Goal: Communication & Community: Answer question/provide support

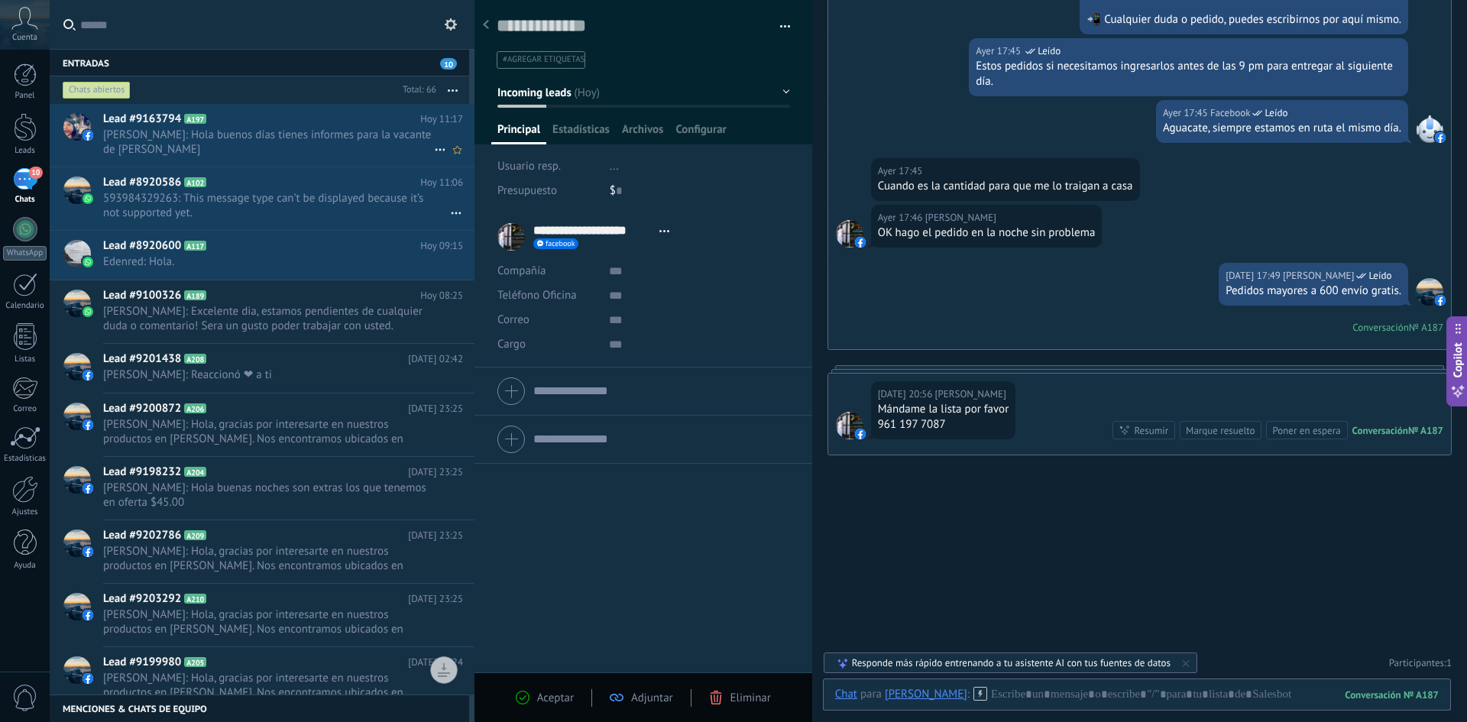
click at [269, 138] on span "[PERSON_NAME]: Hola buenos días tienes informes para la vacante de [PERSON_NAME]" at bounding box center [268, 142] width 331 height 29
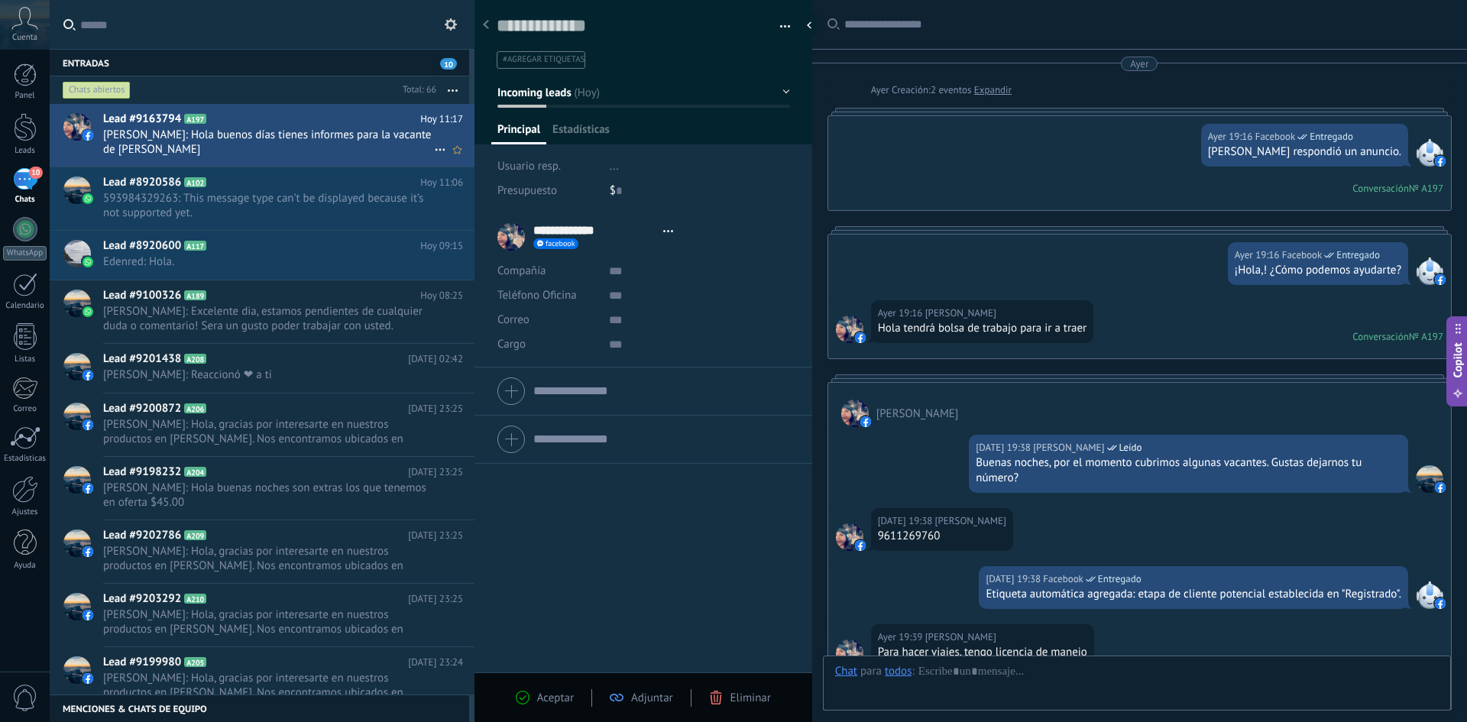
type textarea "**********"
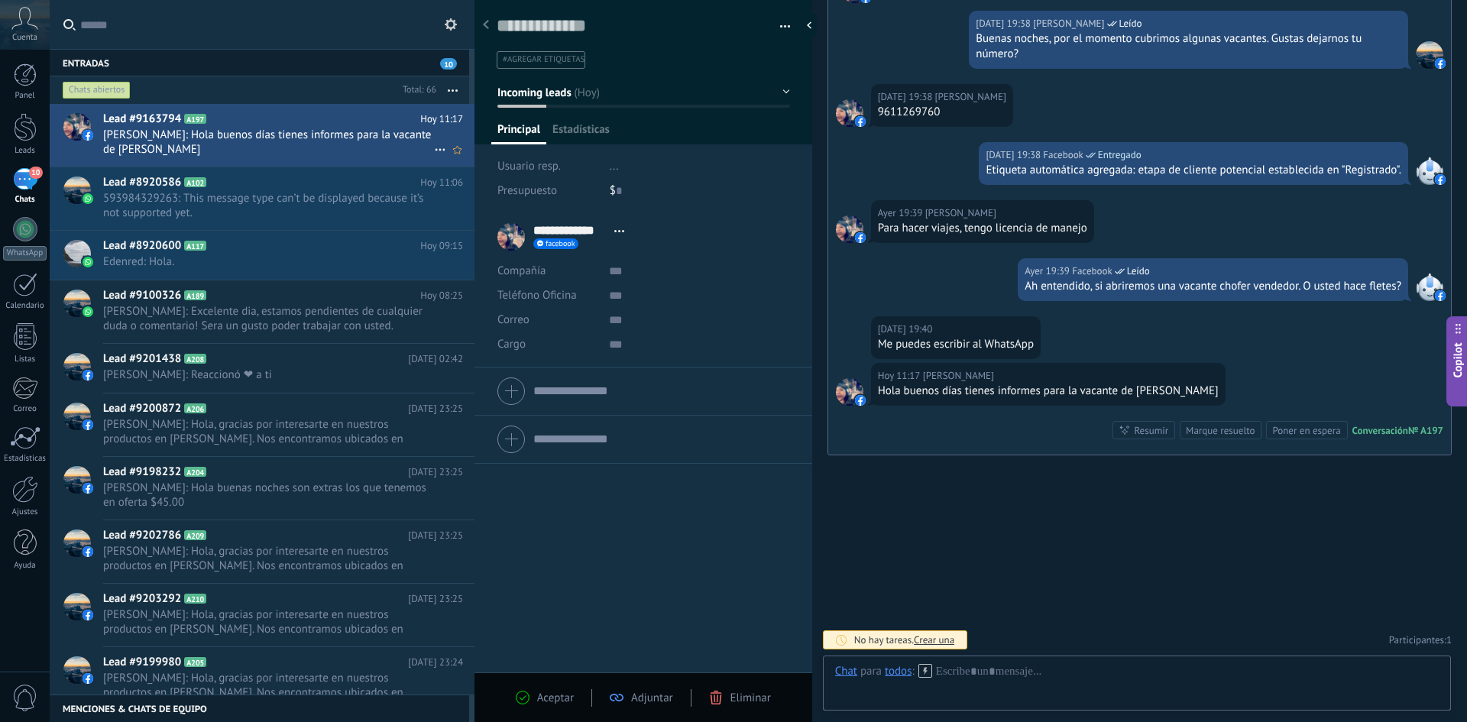
scroll to position [23, 0]
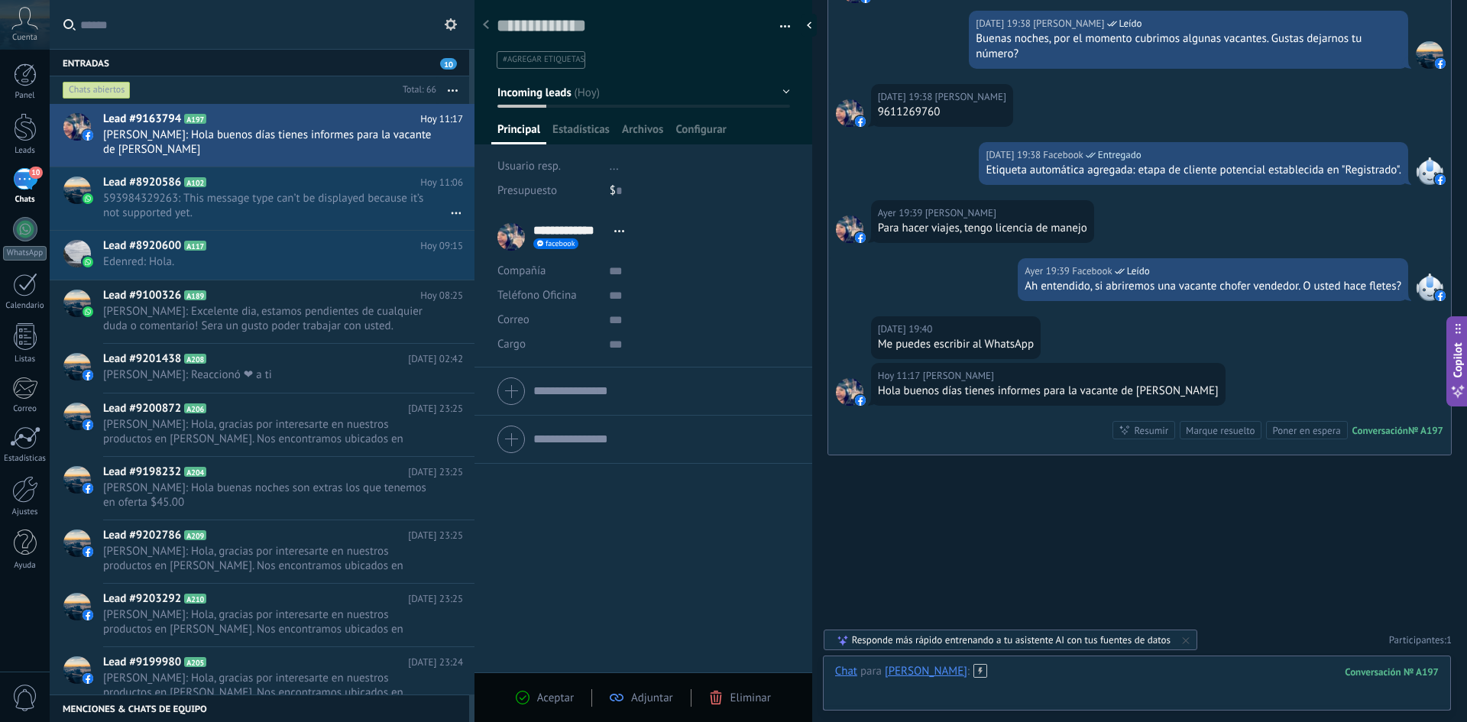
click at [1084, 664] on div at bounding box center [1137, 687] width 604 height 46
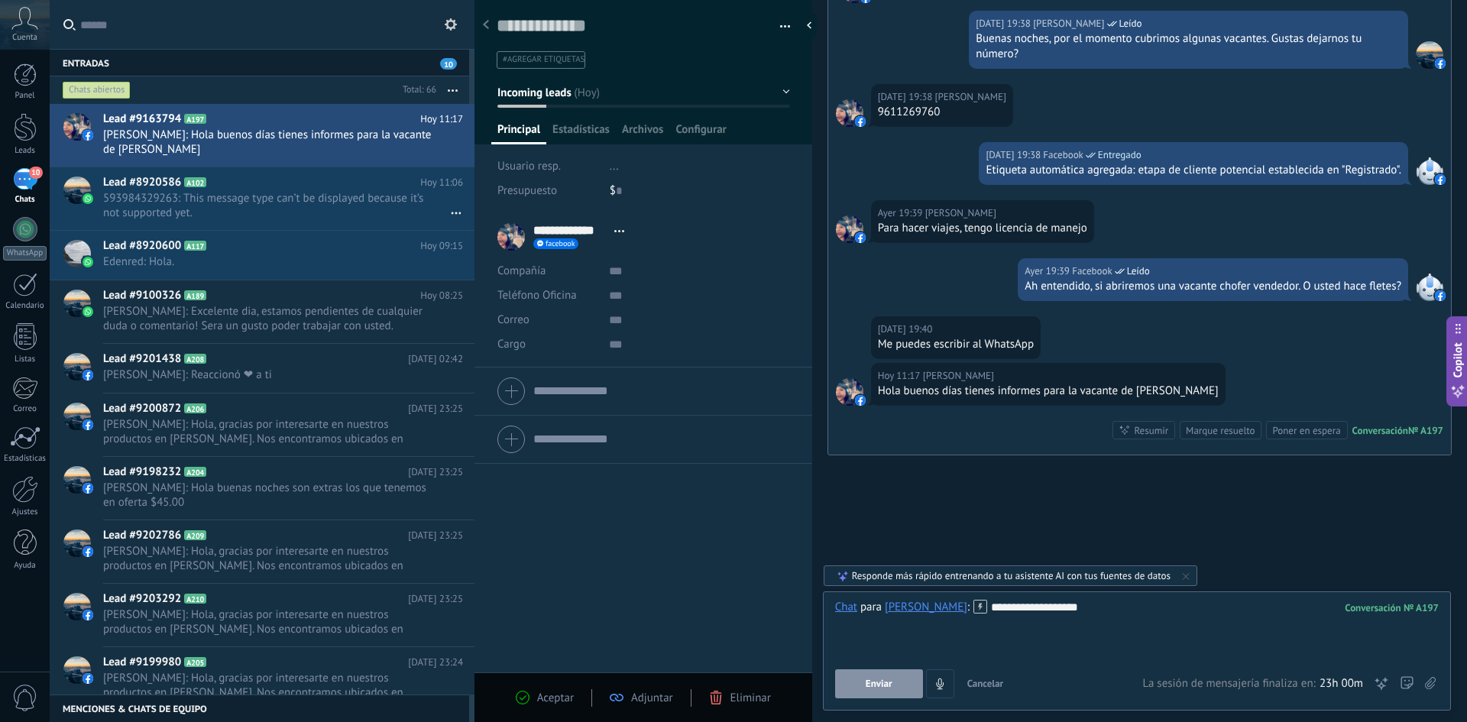
click at [874, 680] on span "Enviar" at bounding box center [879, 684] width 27 height 11
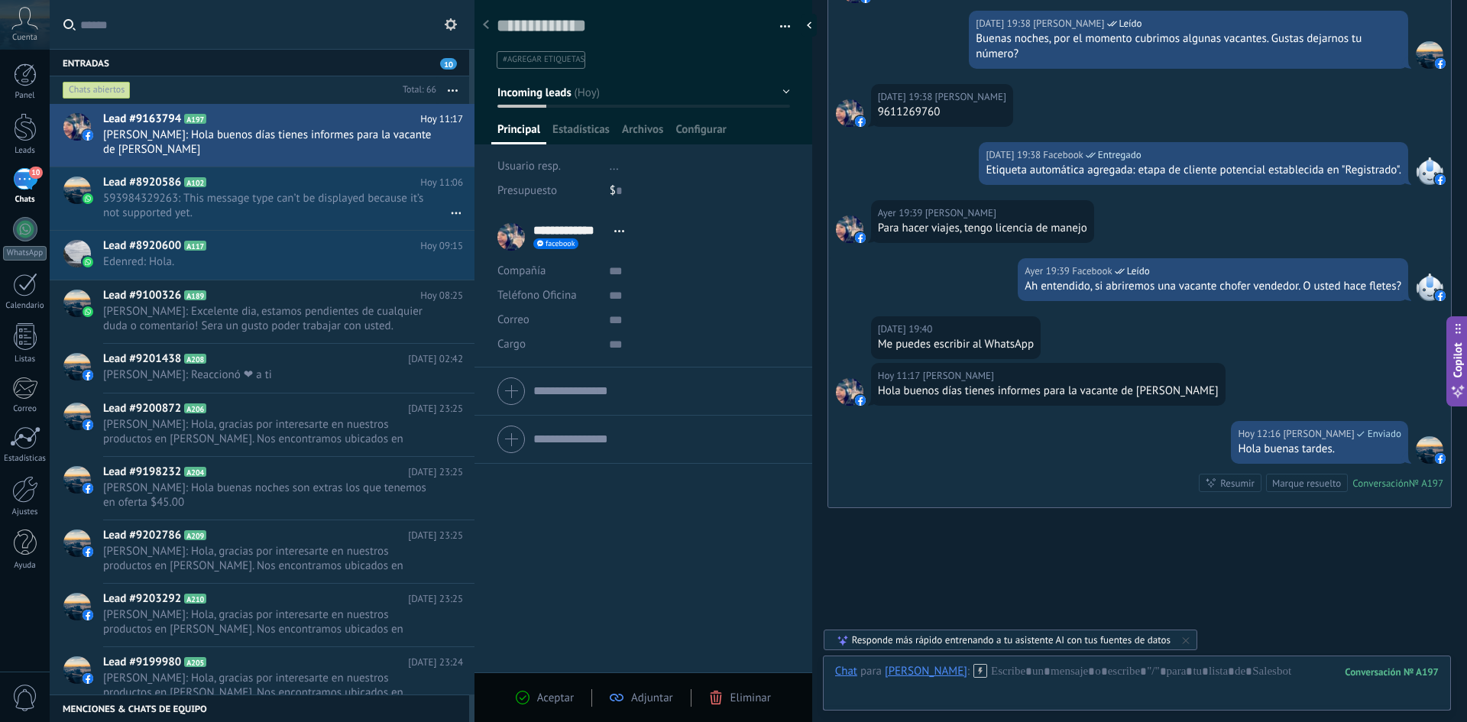
scroll to position [477, 0]
